Goal: Task Accomplishment & Management: Complete application form

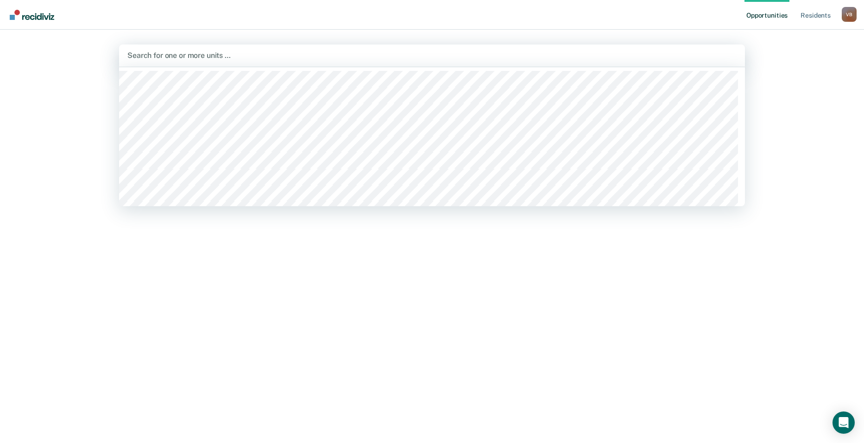
click at [135, 52] on div at bounding box center [431, 55] width 609 height 11
type input "wtsp"
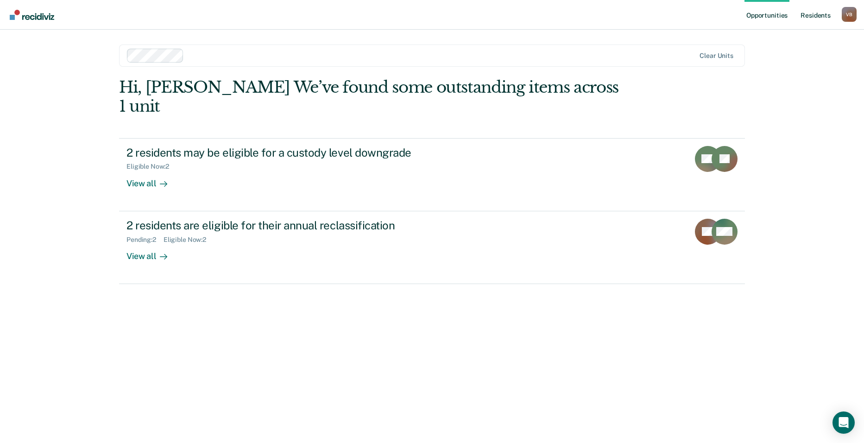
click at [811, 14] on link "Resident s" at bounding box center [816, 15] width 34 height 30
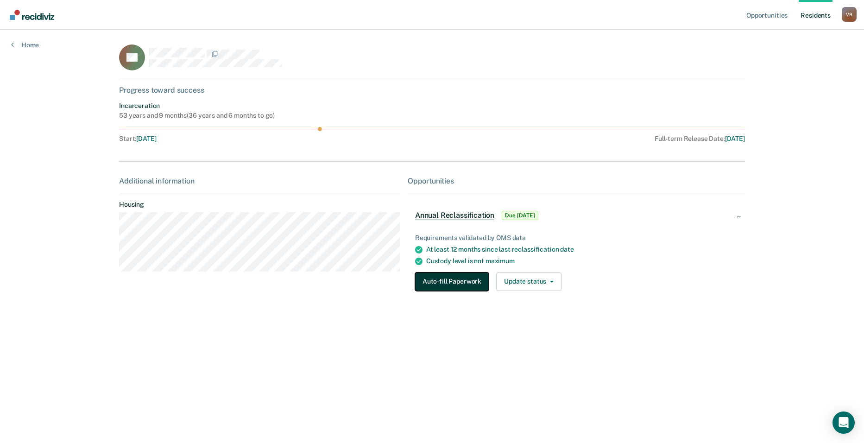
click at [459, 286] on button "Auto-fill Paperwork" at bounding box center [452, 282] width 74 height 19
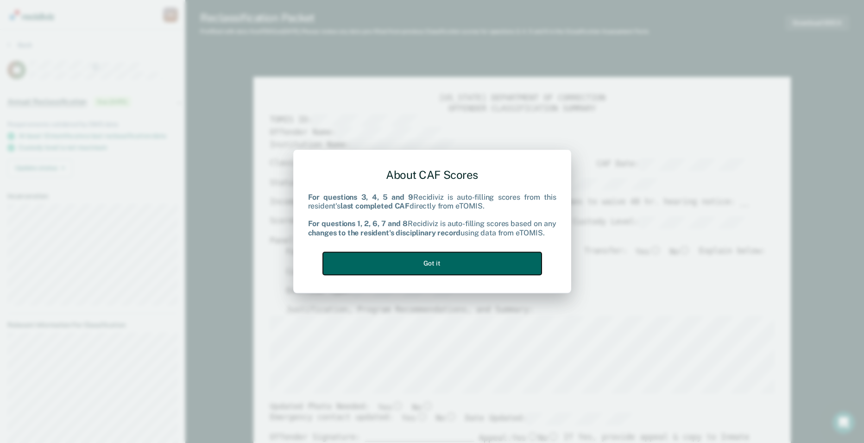
click at [446, 259] on button "Got it" at bounding box center [432, 263] width 219 height 23
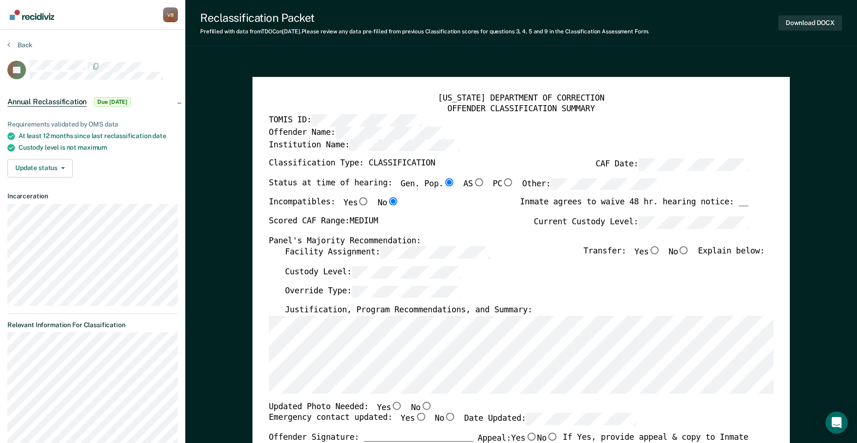
type textarea "x"
radio input "false"
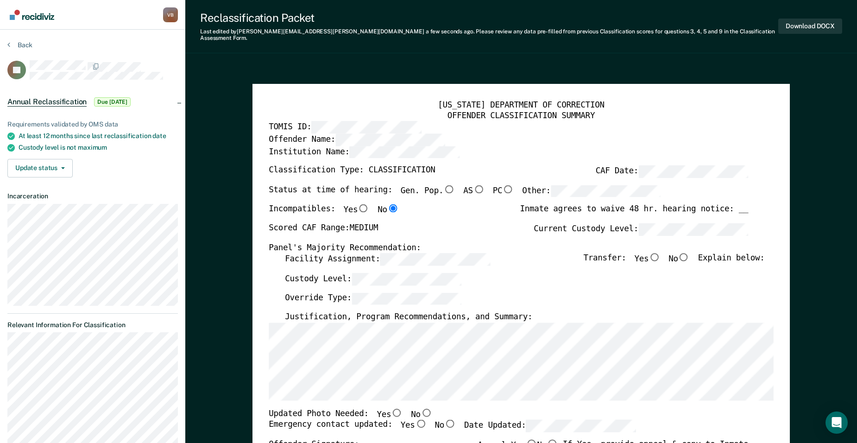
click at [689, 253] on input "No" at bounding box center [684, 257] width 12 height 8
type textarea "x"
radio input "true"
click at [444, 185] on input "Gen. Pop." at bounding box center [450, 189] width 12 height 8
type textarea "x"
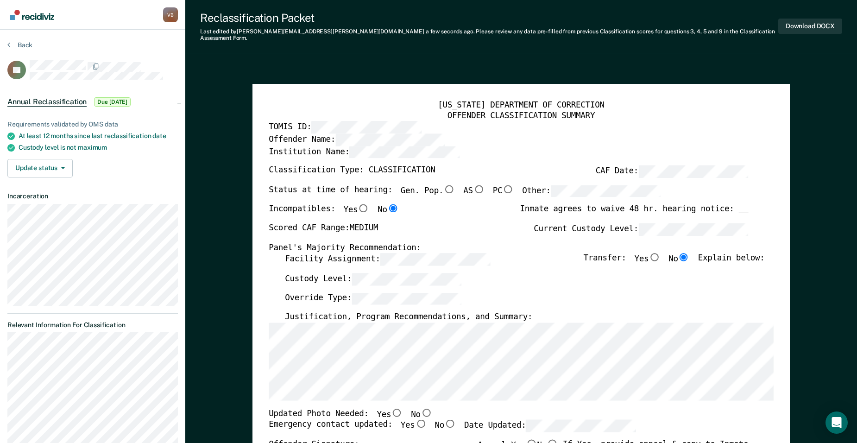
radio input "true"
click at [541, 280] on div "Custody Level:" at bounding box center [525, 282] width 480 height 19
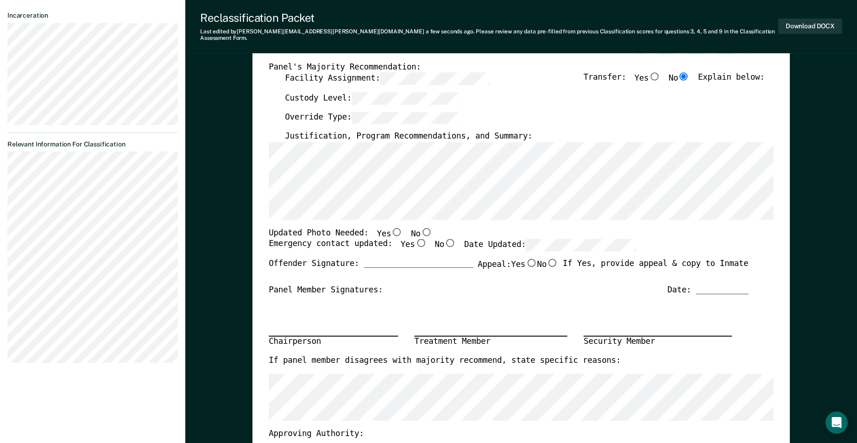
scroll to position [191, 0]
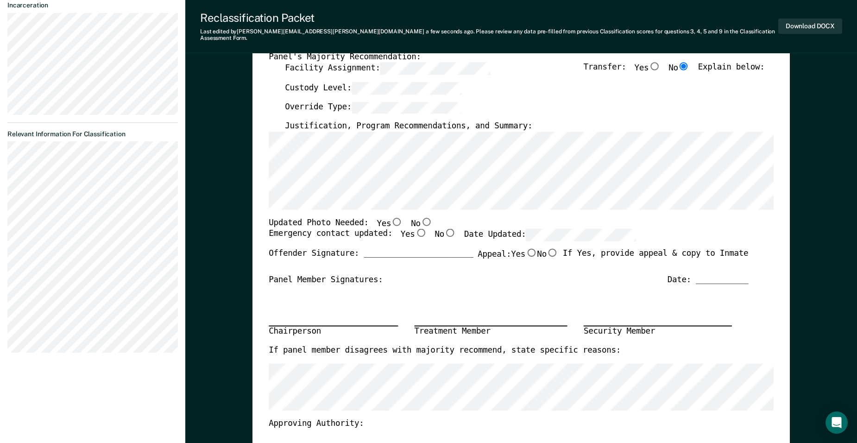
click at [421, 217] on input "No" at bounding box center [427, 221] width 12 height 8
type textarea "x"
radio input "true"
click at [415, 229] on input "Yes" at bounding box center [421, 233] width 12 height 8
type textarea "x"
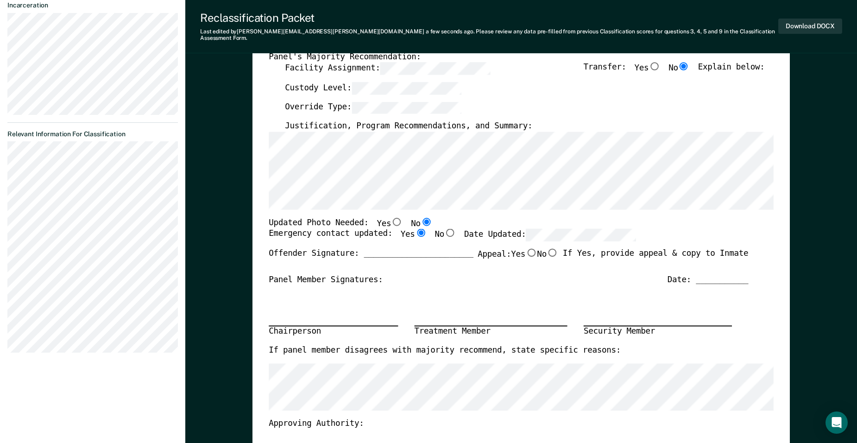
radio input "true"
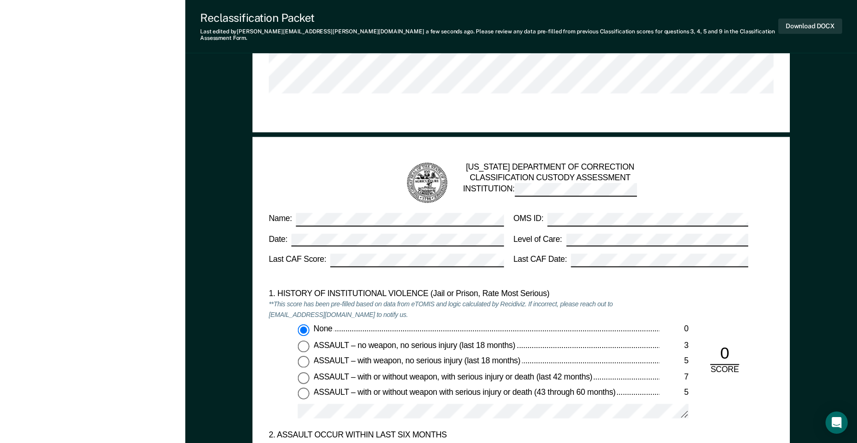
scroll to position [659, 0]
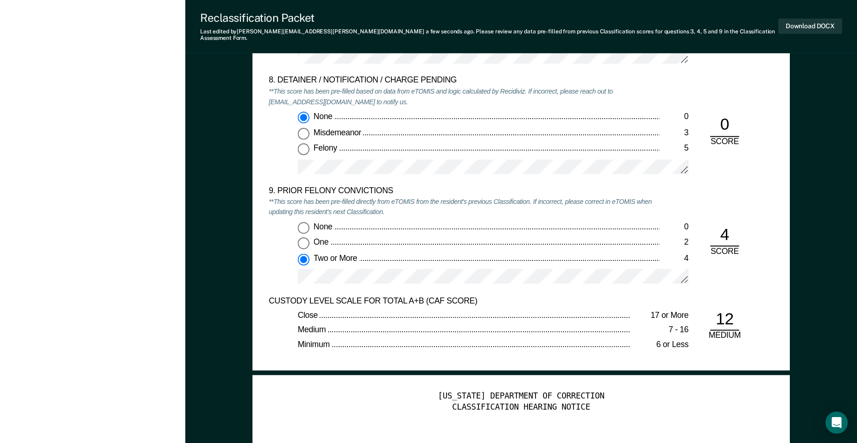
scroll to position [1849, 0]
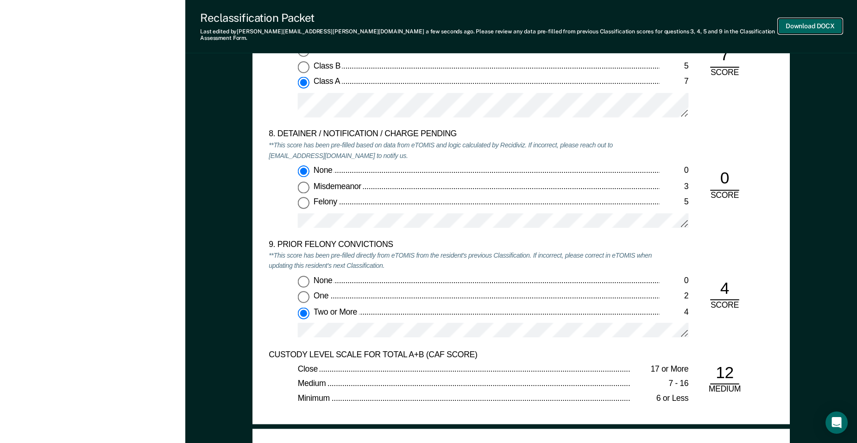
click at [807, 19] on button "Download DOCX" at bounding box center [811, 26] width 64 height 15
type textarea "x"
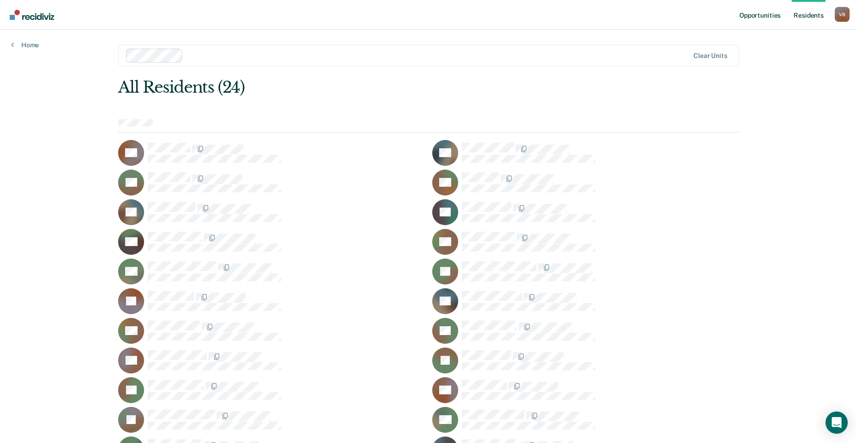
click at [766, 13] on link "Opportunities" at bounding box center [760, 15] width 45 height 30
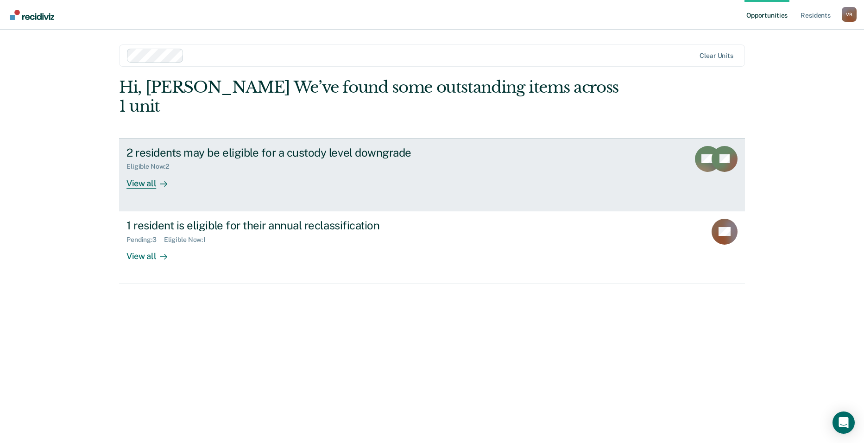
click at [139, 171] on div "View all" at bounding box center [153, 180] width 52 height 18
click at [141, 171] on div "View all" at bounding box center [153, 180] width 52 height 18
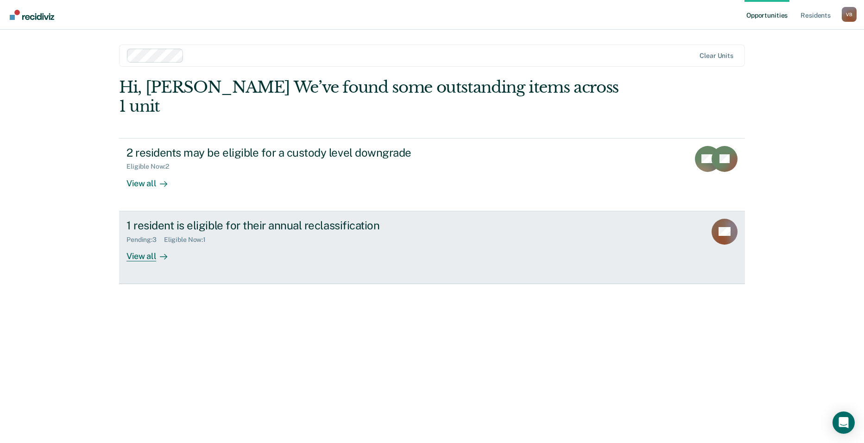
click at [152, 243] on div "View all" at bounding box center [153, 252] width 52 height 18
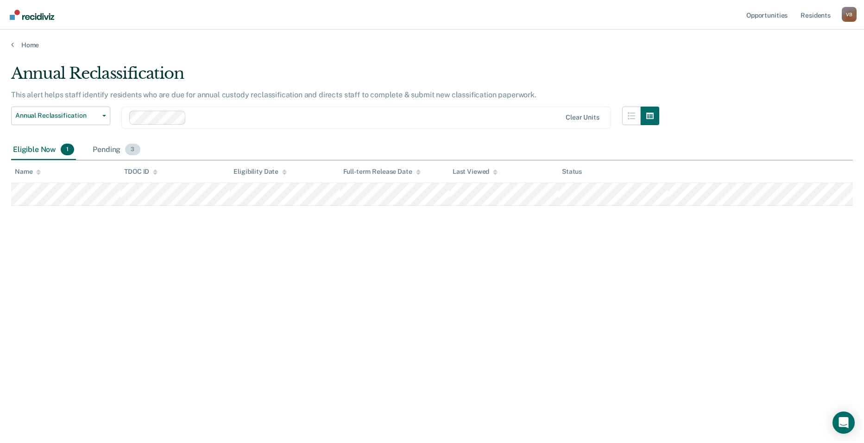
click at [132, 148] on span "3" at bounding box center [132, 150] width 15 height 12
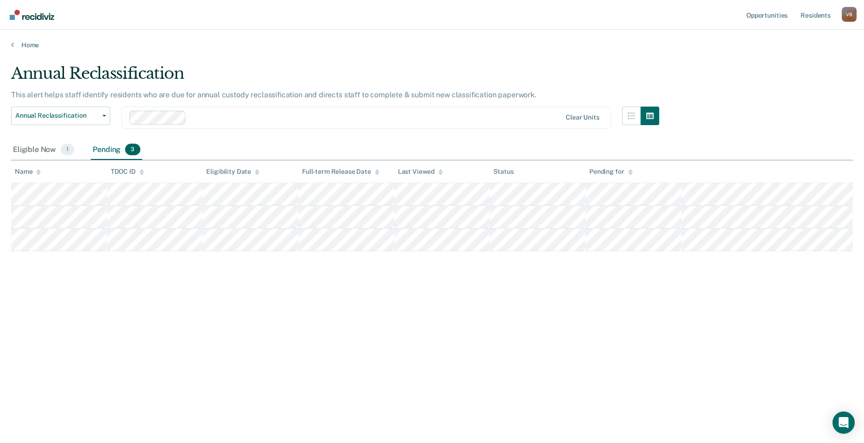
click at [426, 302] on div "Annual Reclassification This alert helps staff identify residents who are due f…" at bounding box center [432, 219] width 842 height 310
click at [29, 149] on div "Eligible Now 1" at bounding box center [43, 150] width 65 height 20
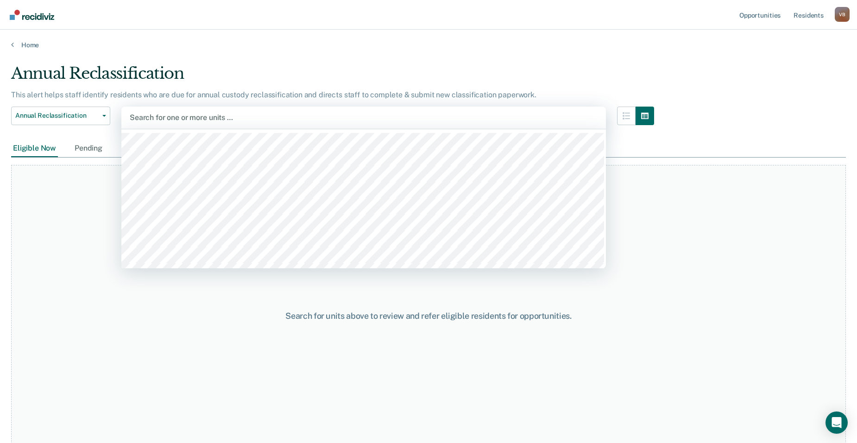
click at [134, 116] on div at bounding box center [364, 117] width 468 height 11
type input "wtsp"
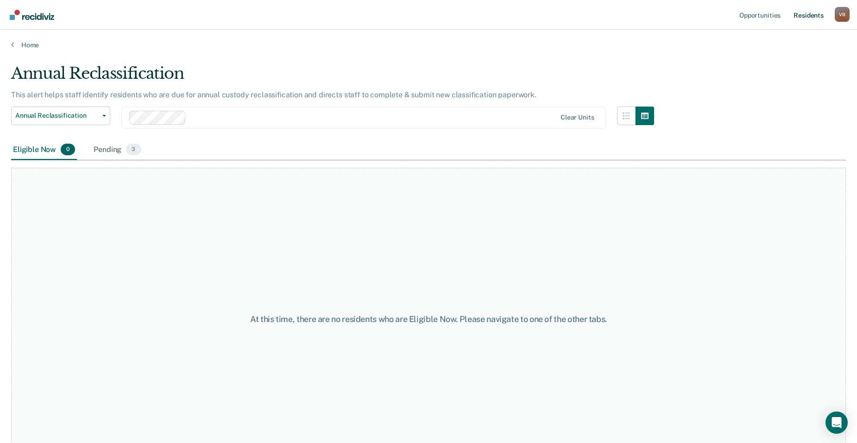
click at [810, 16] on link "Resident s" at bounding box center [809, 15] width 34 height 30
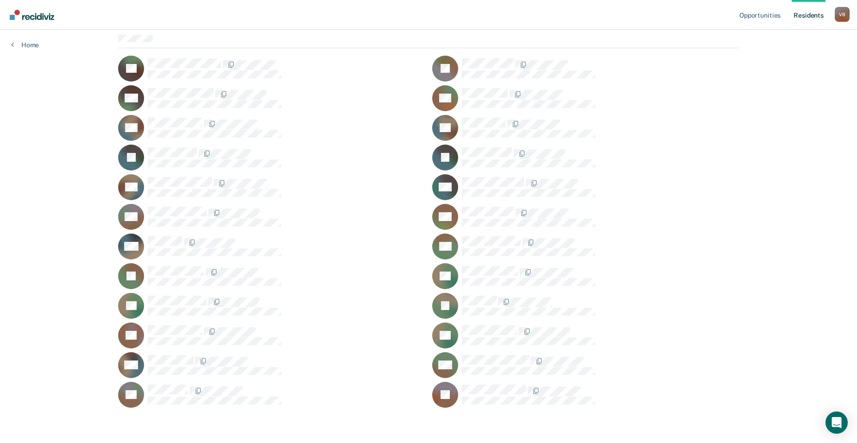
scroll to position [85, 0]
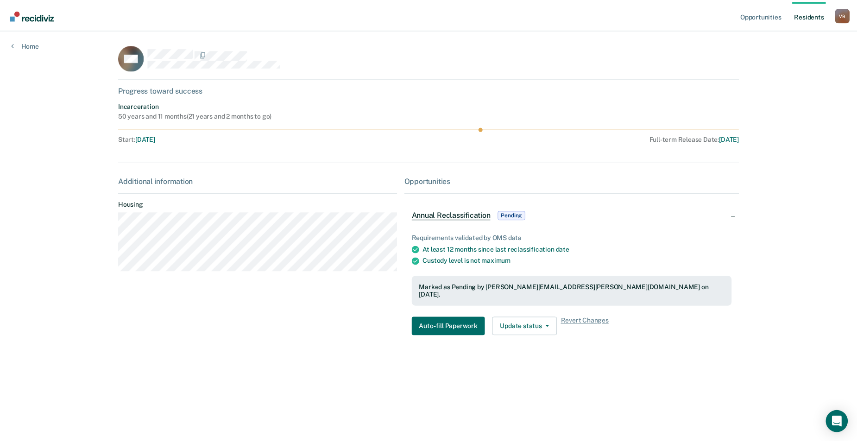
scroll to position [85, 0]
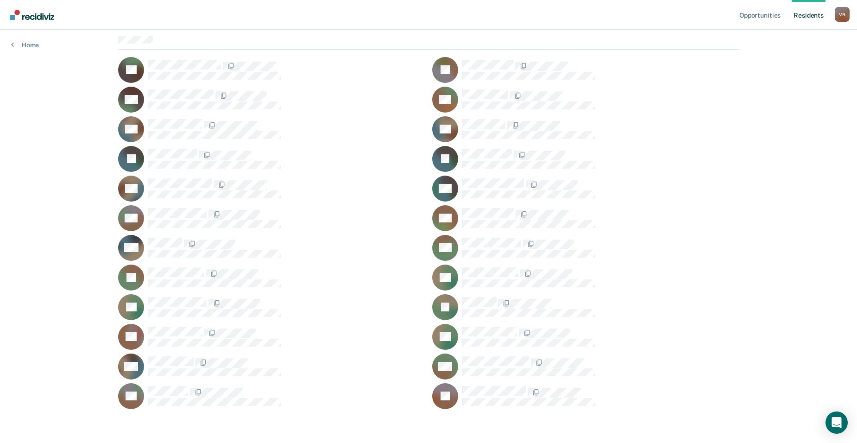
scroll to position [75, 0]
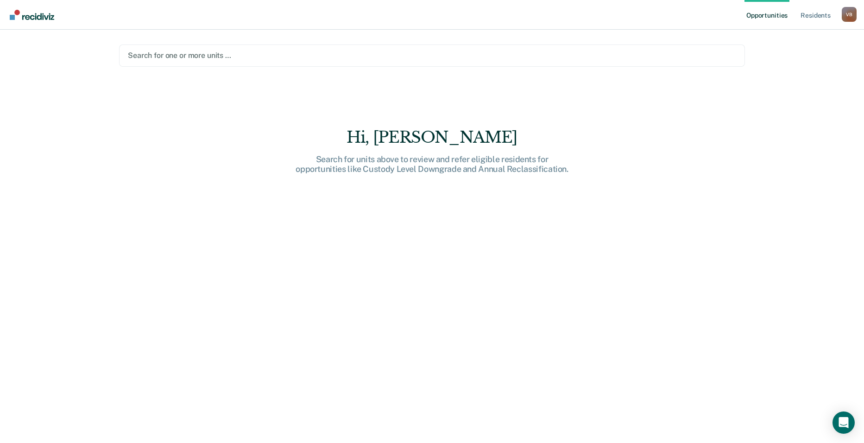
click at [141, 55] on div at bounding box center [432, 55] width 609 height 11
click at [137, 401] on div "Hi, Valarie R.. Search for units above to review and refer eligible residents f…" at bounding box center [432, 247] width 626 height 339
click at [129, 431] on div "Opportunities Resident s Valarie R. Byars V B Profile How it works Log Out Sear…" at bounding box center [432, 221] width 864 height 443
click at [149, 402] on div "Hi, Valarie R.. Search for units above to review and refer eligible residents f…" at bounding box center [432, 247] width 626 height 339
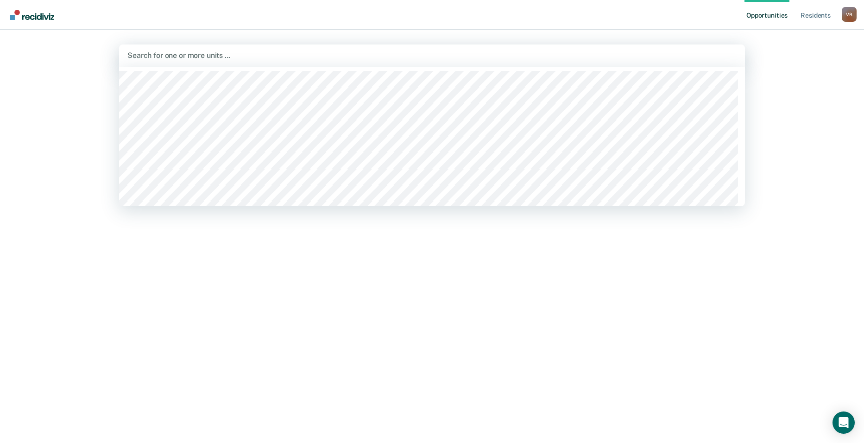
click at [138, 55] on div at bounding box center [431, 55] width 609 height 11
type input "wtsp"
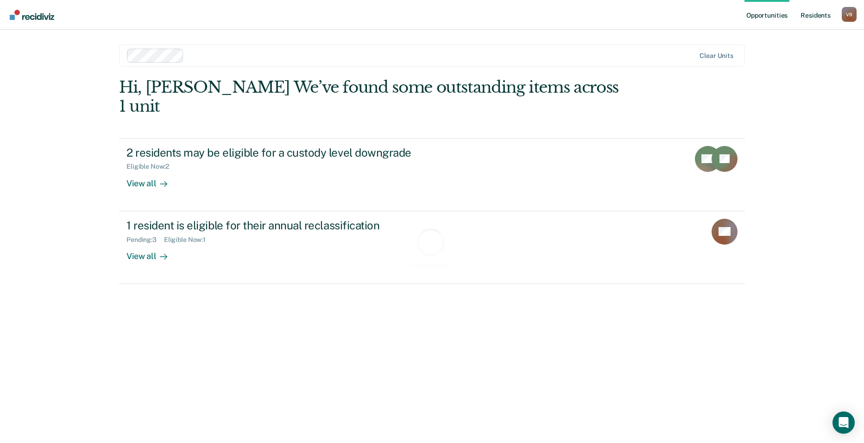
click at [819, 16] on link "Resident s" at bounding box center [816, 15] width 34 height 30
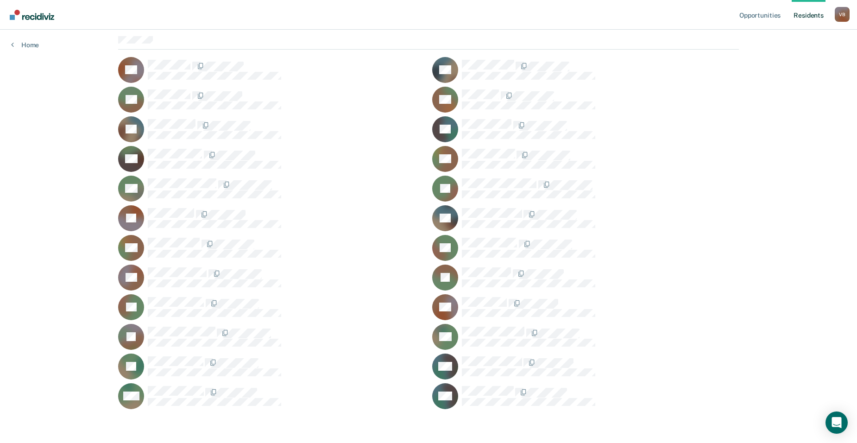
scroll to position [85, 0]
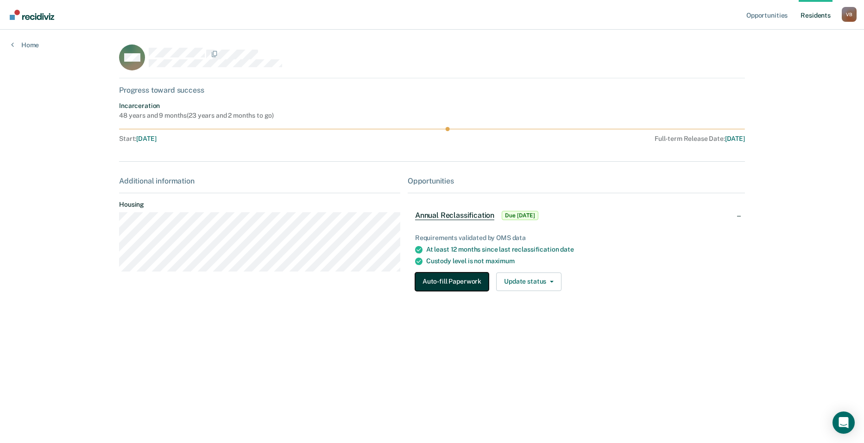
click at [467, 282] on button "Auto-fill Paperwork" at bounding box center [452, 282] width 74 height 19
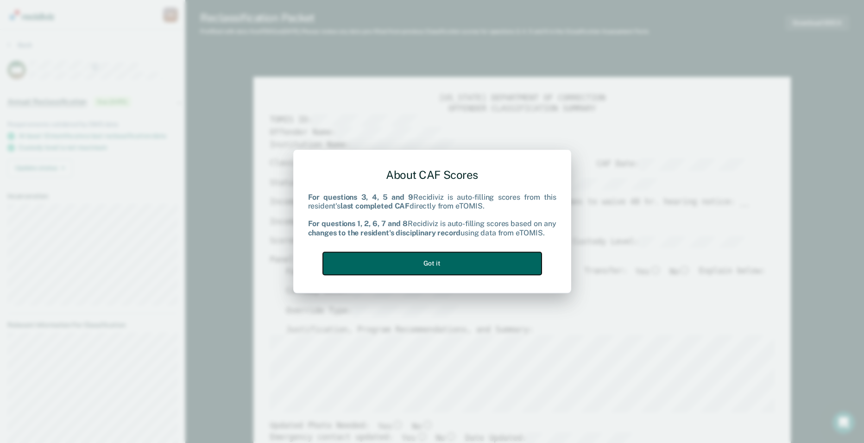
click at [462, 263] on button "Got it" at bounding box center [432, 263] width 219 height 23
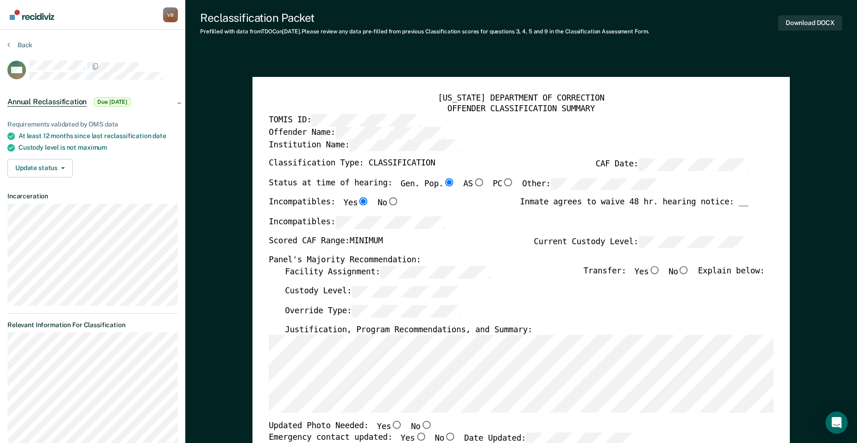
type textarea "x"
radio input "false"
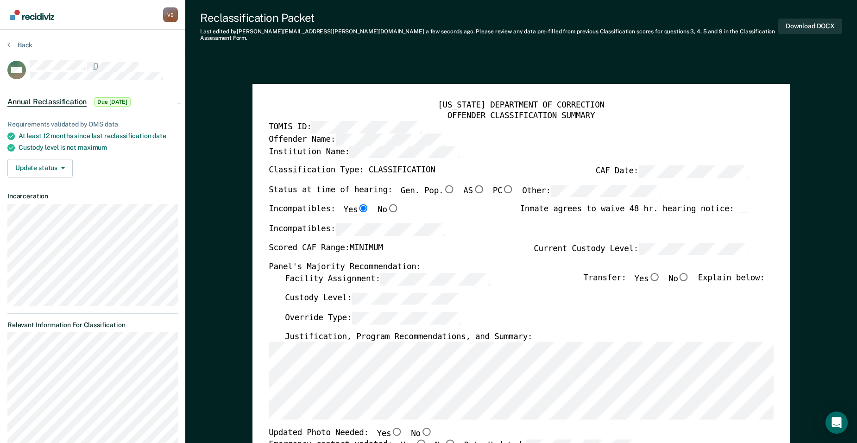
click at [690, 273] on input "No" at bounding box center [684, 277] width 12 height 8
type textarea "x"
radio input "true"
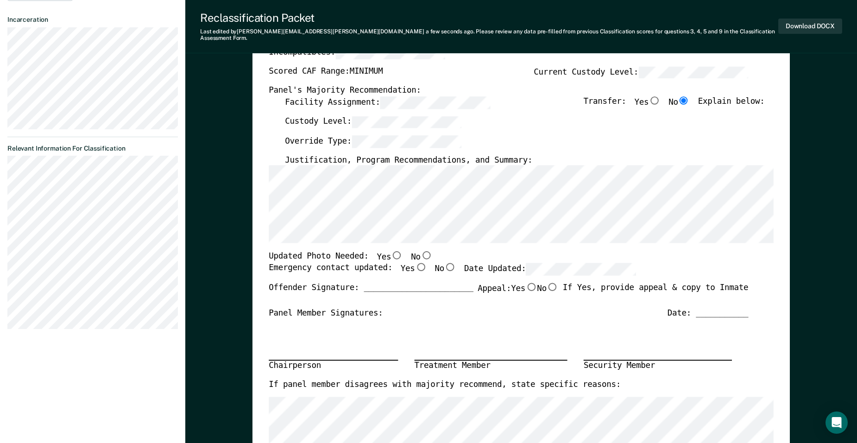
scroll to position [180, 0]
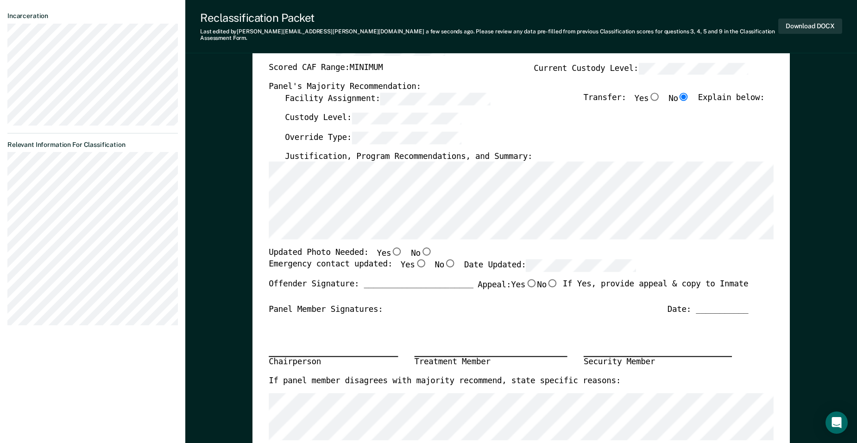
click at [421, 247] on input "No" at bounding box center [427, 251] width 12 height 8
type textarea "x"
radio input "true"
click at [415, 259] on input "Yes" at bounding box center [421, 263] width 12 height 8
type textarea "x"
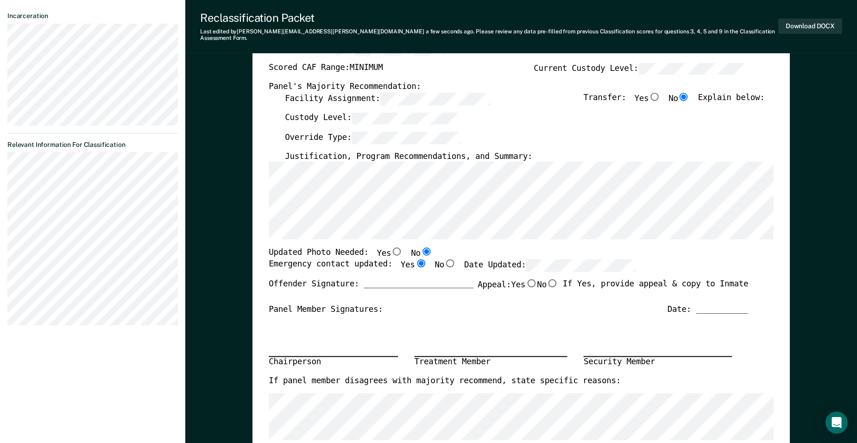
radio input "true"
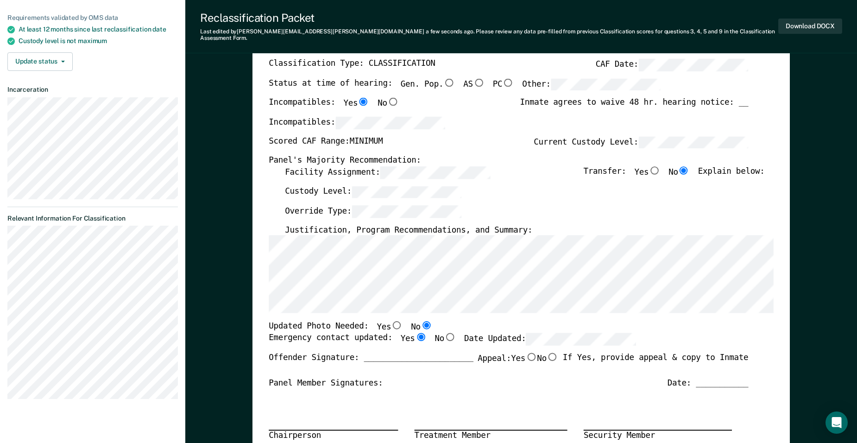
scroll to position [0, 0]
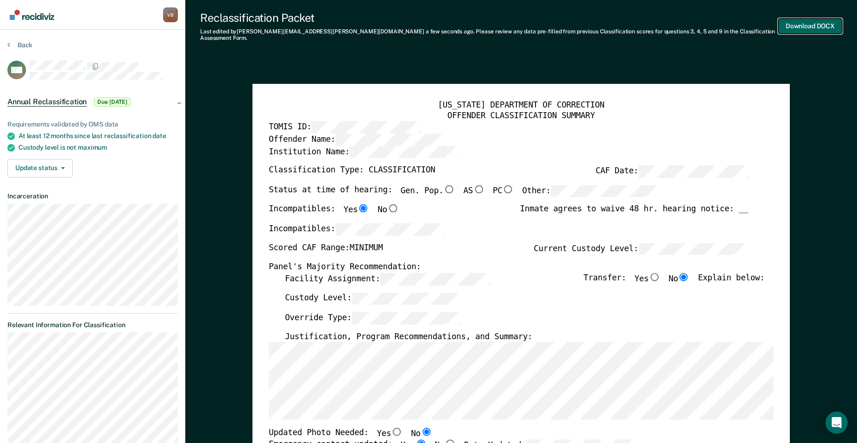
click at [811, 20] on button "Download DOCX" at bounding box center [811, 26] width 64 height 15
type textarea "x"
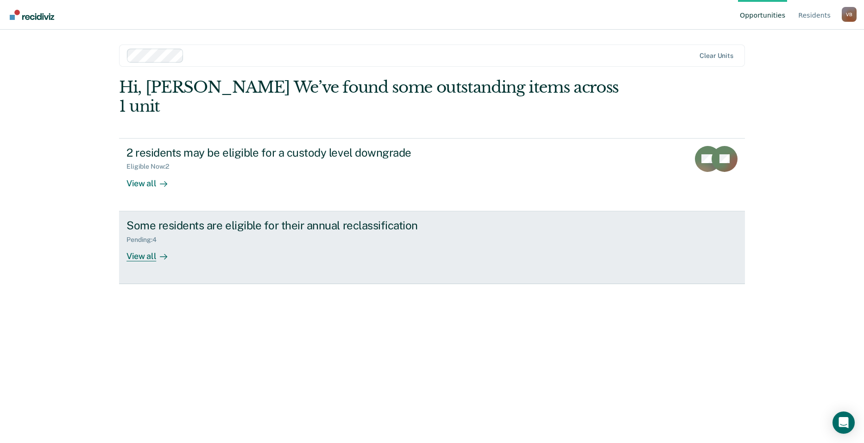
click at [147, 243] on div "View all" at bounding box center [153, 252] width 52 height 18
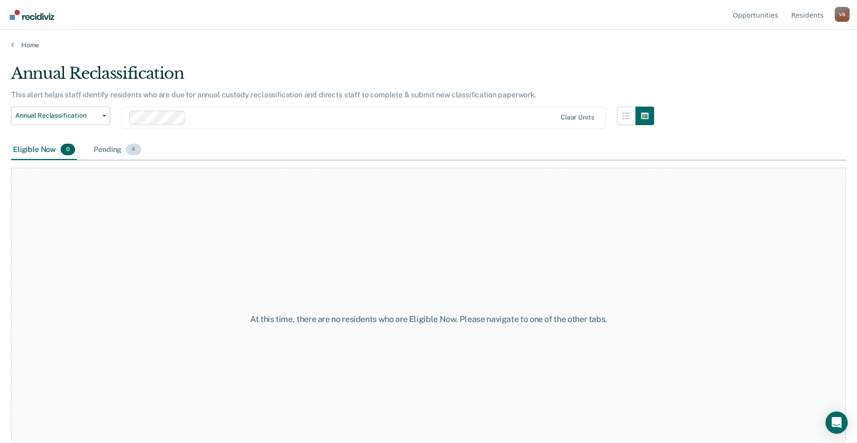
click at [133, 150] on span "4" at bounding box center [133, 150] width 15 height 12
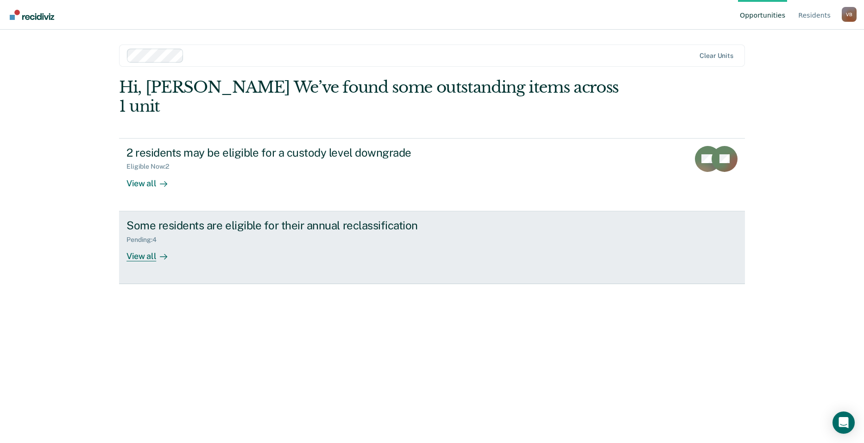
click at [373, 219] on div "Some residents are eligible for their annual reclassification" at bounding box center [289, 225] width 325 height 13
